Goal: Task Accomplishment & Management: Use online tool/utility

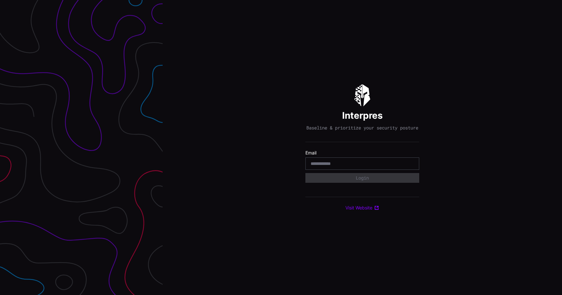
click at [371, 170] on div at bounding box center [362, 163] width 114 height 12
click at [374, 166] on input "email" at bounding box center [361, 164] width 103 height 6
type input "**********"
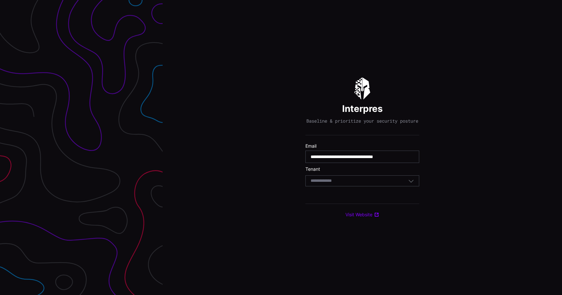
click at [360, 184] on div "Select Tenant" at bounding box center [358, 181] width 97 height 6
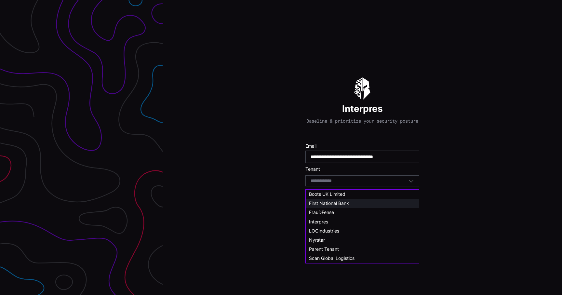
click at [352, 201] on div "First National Bank" at bounding box center [362, 203] width 107 height 6
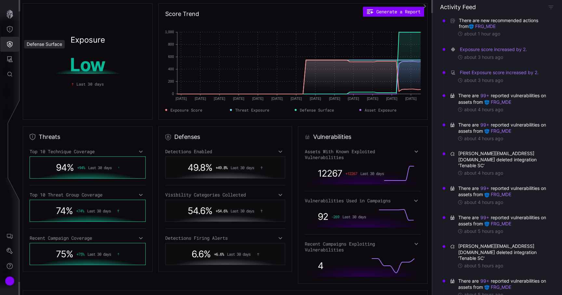
click at [10, 44] on icon "Defense Surface" at bounding box center [10, 44] width 6 height 6
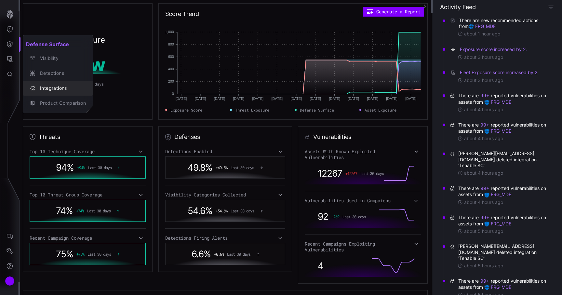
click at [47, 90] on div "Integrations" at bounding box center [61, 88] width 49 height 8
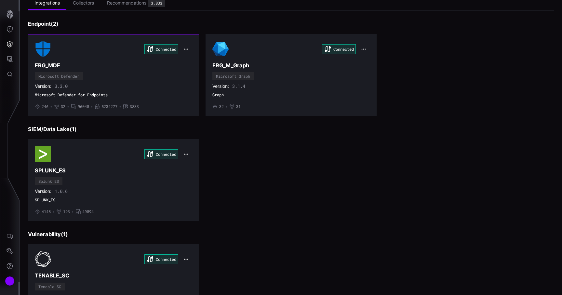
scroll to position [82, 0]
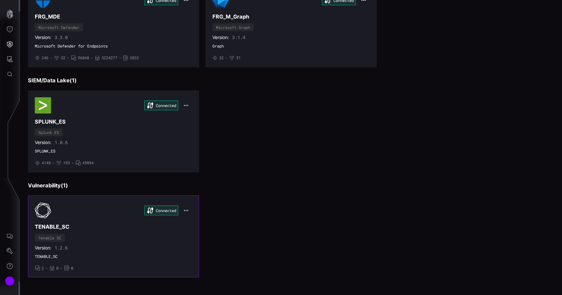
click at [98, 224] on h3 "TENABLE_SC" at bounding box center [113, 226] width 157 height 7
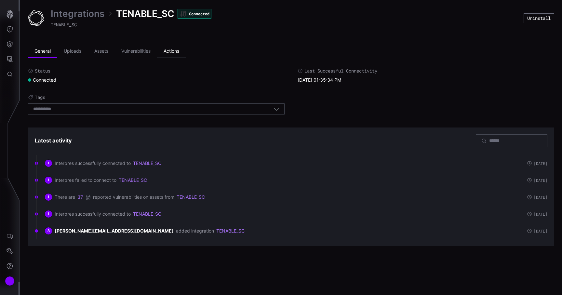
click at [169, 46] on li "Actions" at bounding box center [171, 51] width 29 height 13
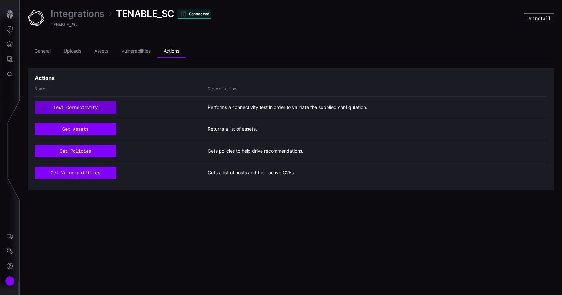
click at [82, 105] on button "test connectivity" at bounding box center [75, 107] width 81 height 12
